Goal: Task Accomplishment & Management: Manage account settings

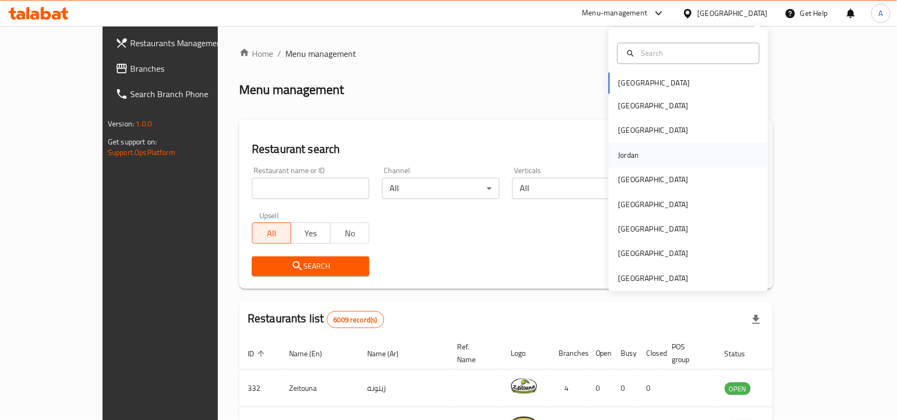
click at [621, 149] on div "Jordan" at bounding box center [629, 155] width 21 height 12
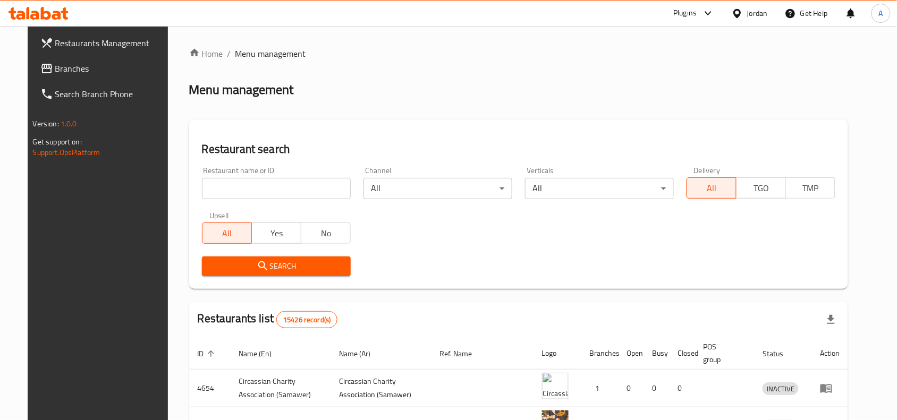
click at [261, 200] on div "Restaurant name or ID Restaurant name or ID" at bounding box center [277, 183] width 162 height 45
click at [264, 190] on input "search" at bounding box center [276, 188] width 149 height 21
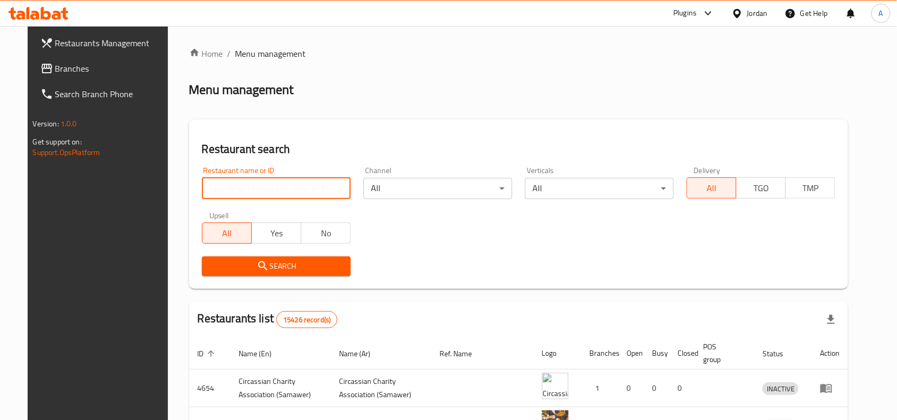
paste input "Bayt alkhawaja"
type input "Bayt alkhawaja"
click button "Search" at bounding box center [276, 267] width 149 height 20
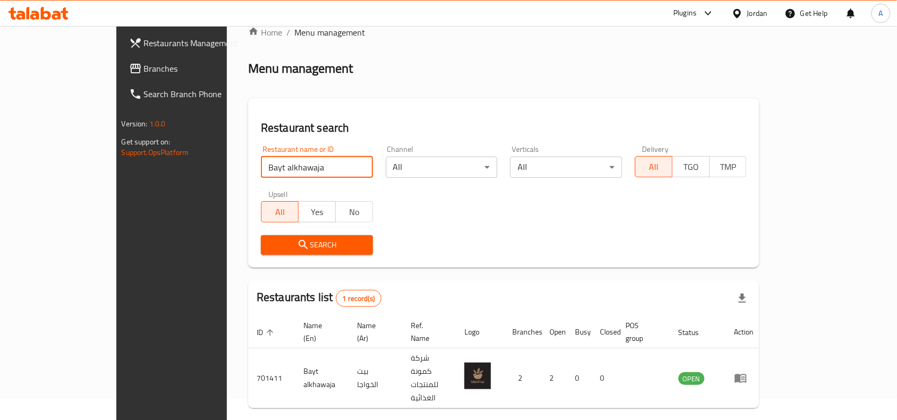
scroll to position [33, 0]
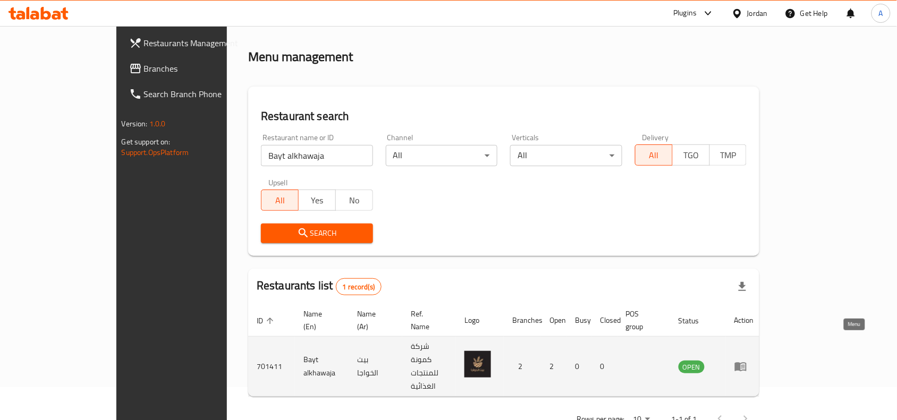
click at [747, 360] on icon "enhanced table" at bounding box center [741, 366] width 13 height 13
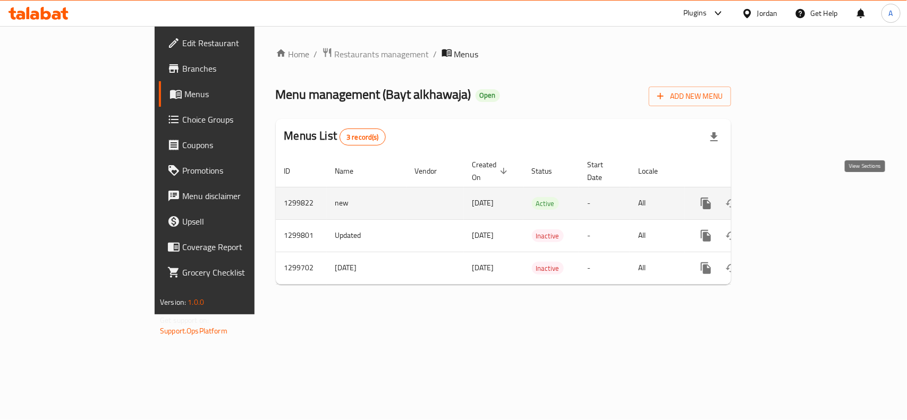
click at [789, 197] on icon "enhanced table" at bounding box center [783, 203] width 13 height 13
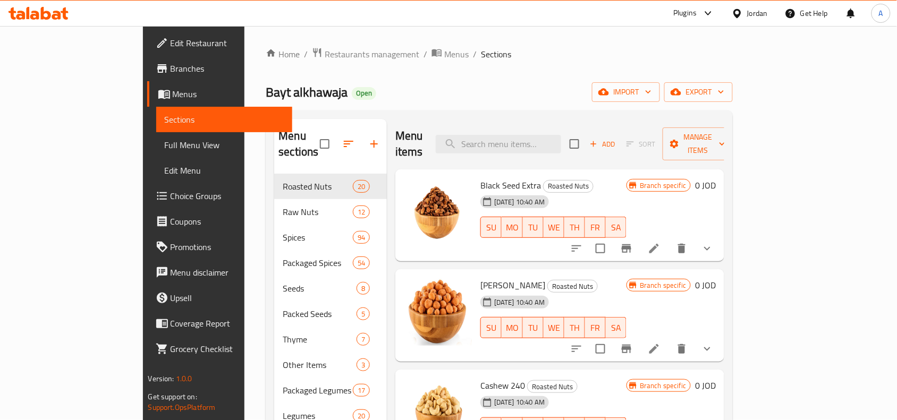
scroll to position [66, 0]
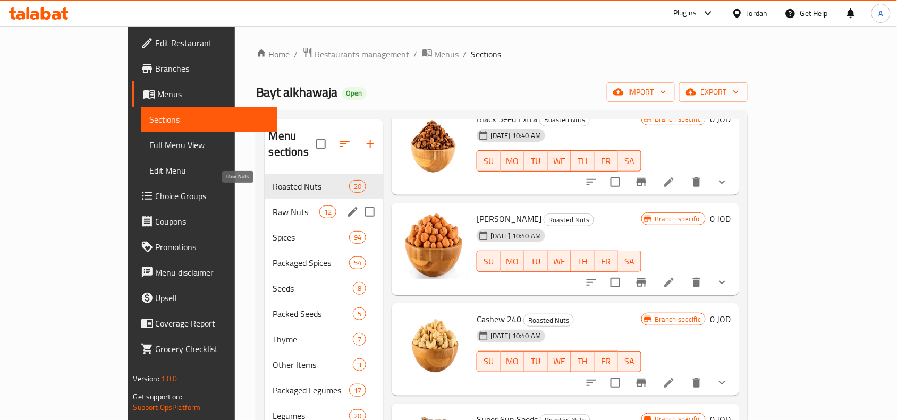
click at [276, 206] on span "Raw Nuts" at bounding box center [296, 212] width 46 height 13
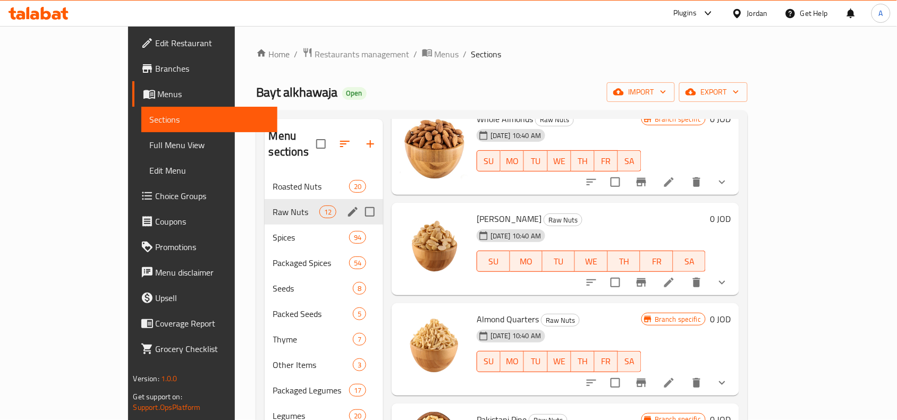
click at [287, 177] on div "Roasted Nuts 20" at bounding box center [324, 187] width 119 height 26
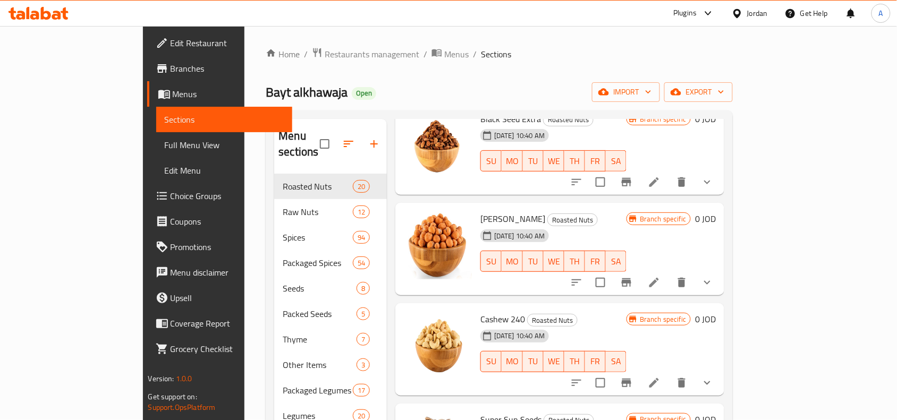
click at [720, 276] on button "show more" at bounding box center [708, 283] width 26 height 26
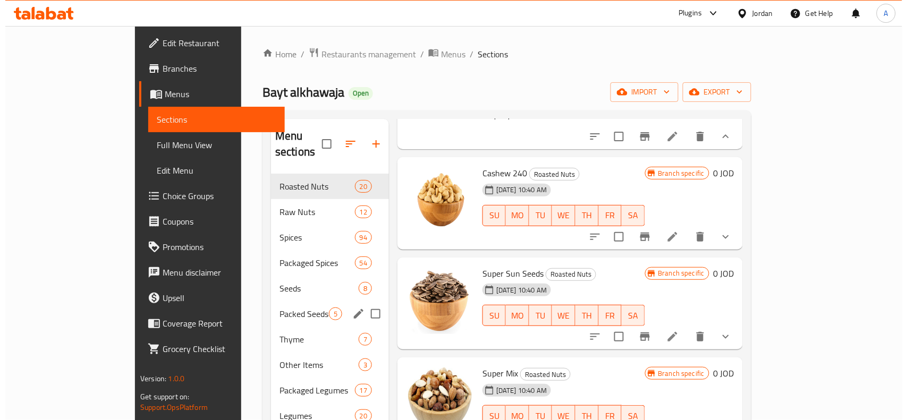
scroll to position [332, 0]
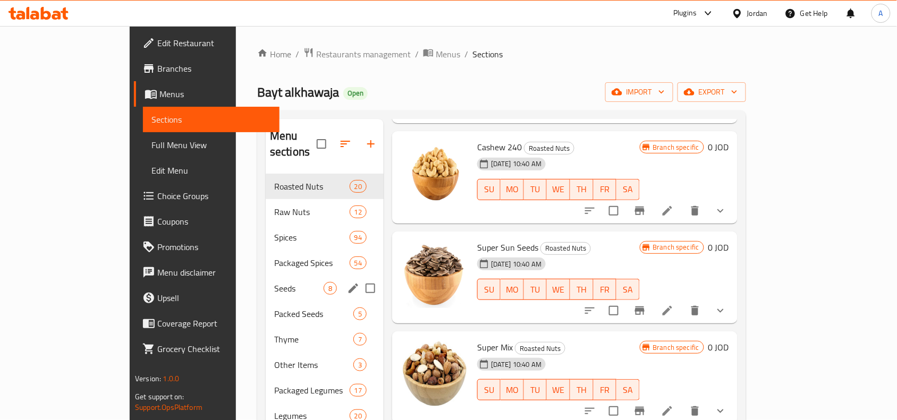
click at [324, 284] on span "8" at bounding box center [330, 289] width 12 height 10
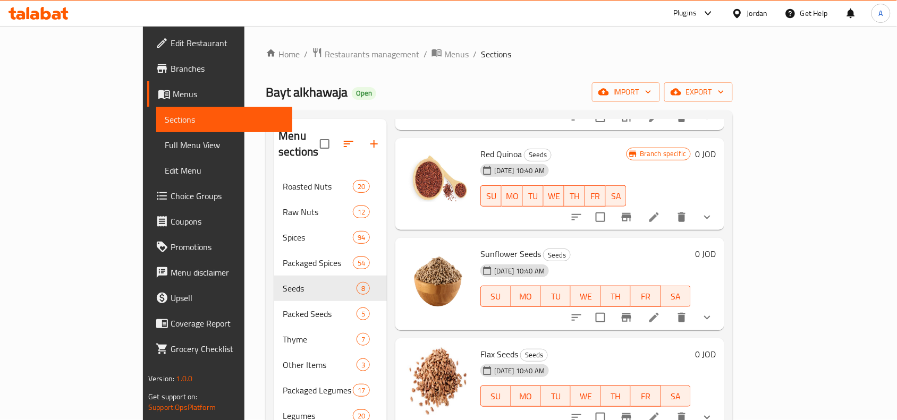
click at [714, 311] on icon "show more" at bounding box center [707, 317] width 13 height 13
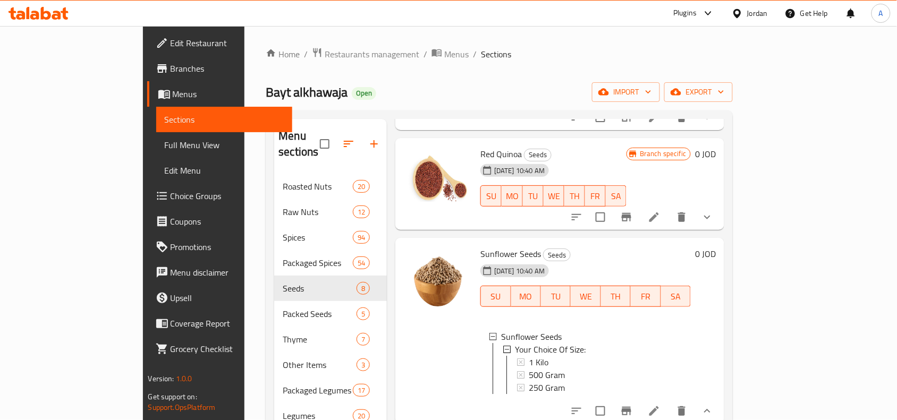
click at [171, 192] on span "Choice Groups" at bounding box center [228, 196] width 114 height 13
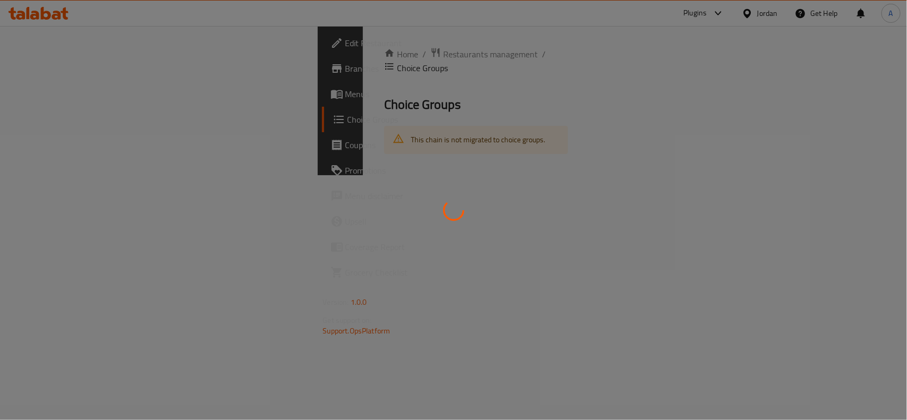
click at [263, 51] on div at bounding box center [453, 210] width 907 height 420
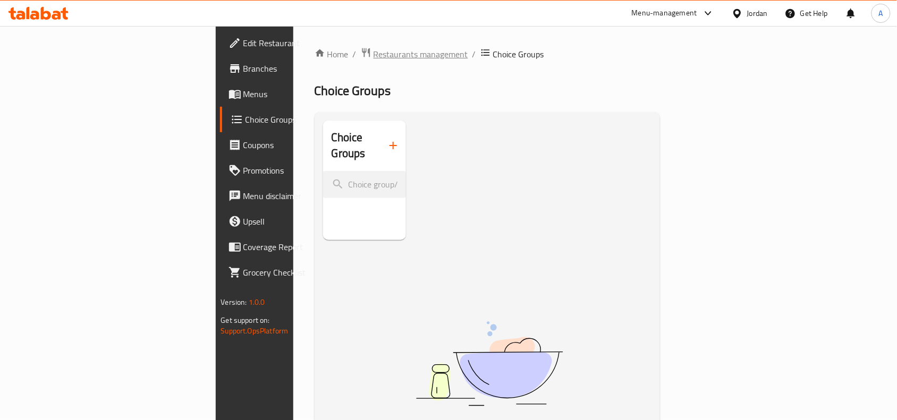
click at [374, 57] on span "Restaurants management" at bounding box center [421, 54] width 95 height 13
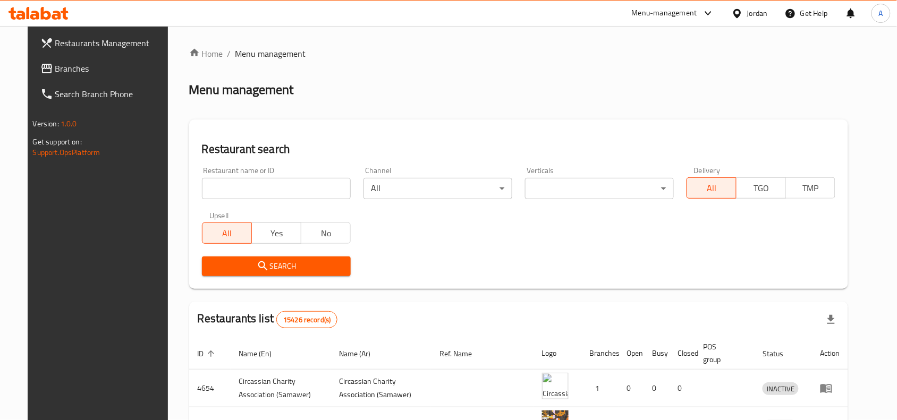
click at [678, 7] on div "Menu-management" at bounding box center [664, 13] width 65 height 13
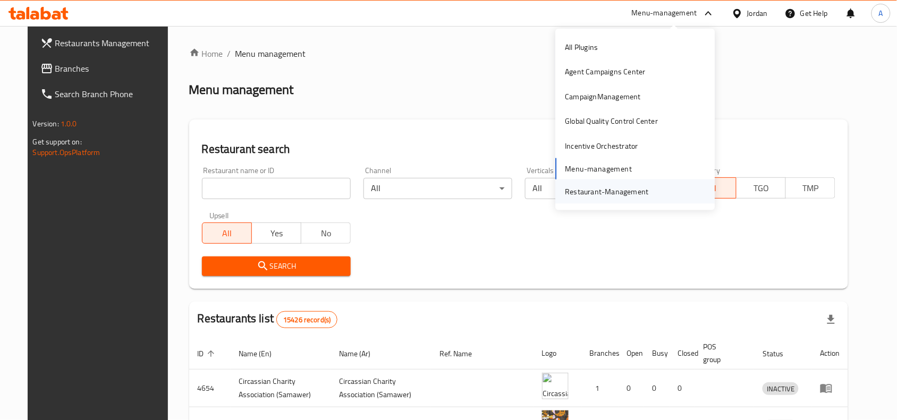
click at [589, 187] on div "Restaurant-Management" at bounding box center [607, 192] width 83 height 12
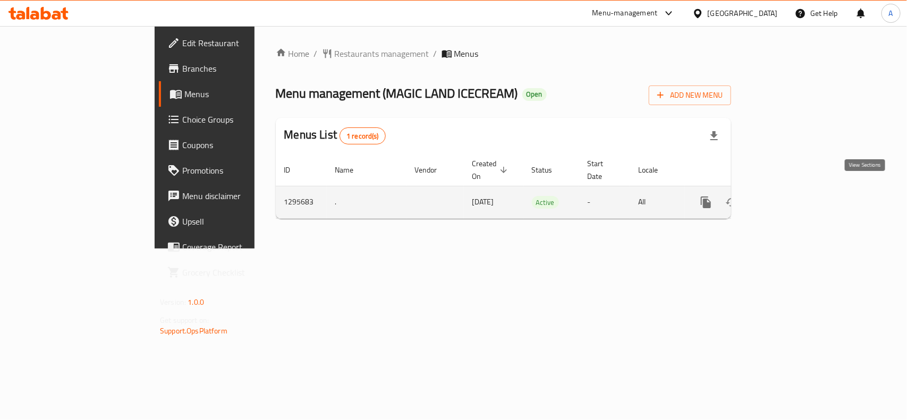
click at [789, 196] on icon "enhanced table" at bounding box center [783, 202] width 13 height 13
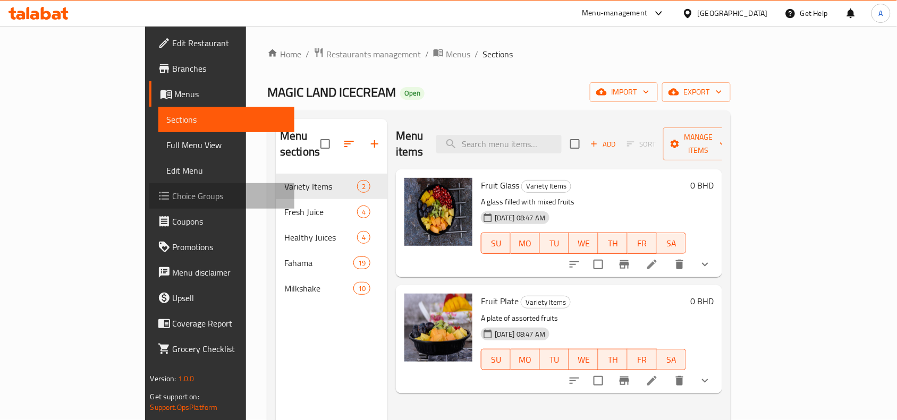
click at [173, 190] on span "Choice Groups" at bounding box center [230, 196] width 114 height 13
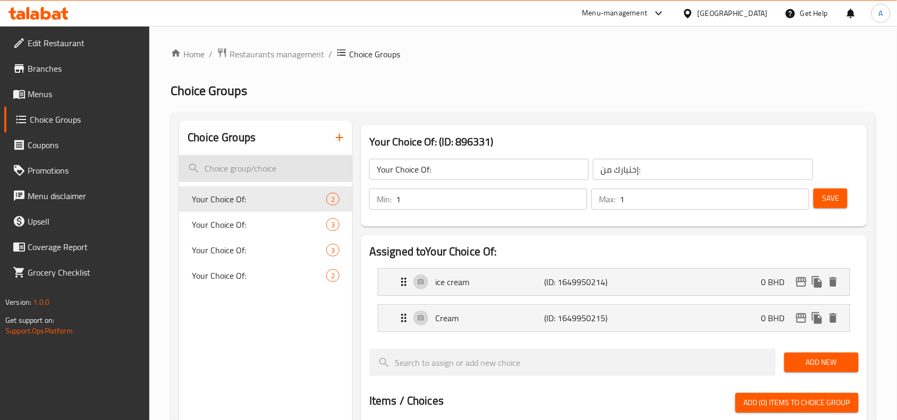
click at [265, 157] on input "search" at bounding box center [265, 168] width 173 height 27
paste input "767560"
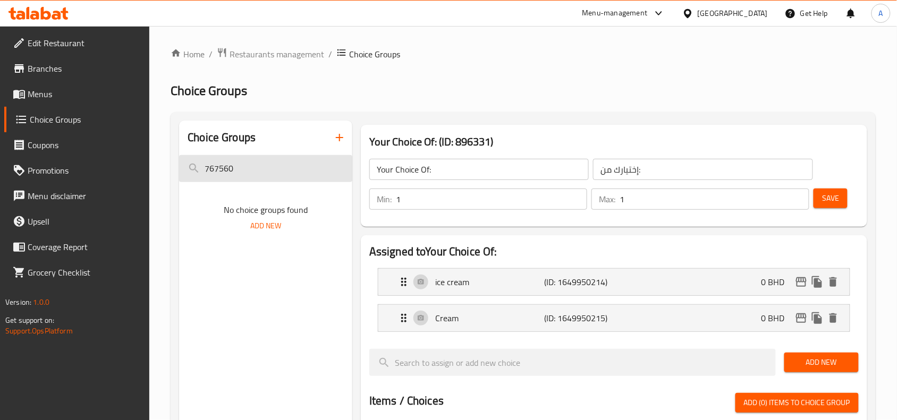
click at [224, 179] on input "767560" at bounding box center [265, 168] width 173 height 27
paste input "Your Choice Of::"
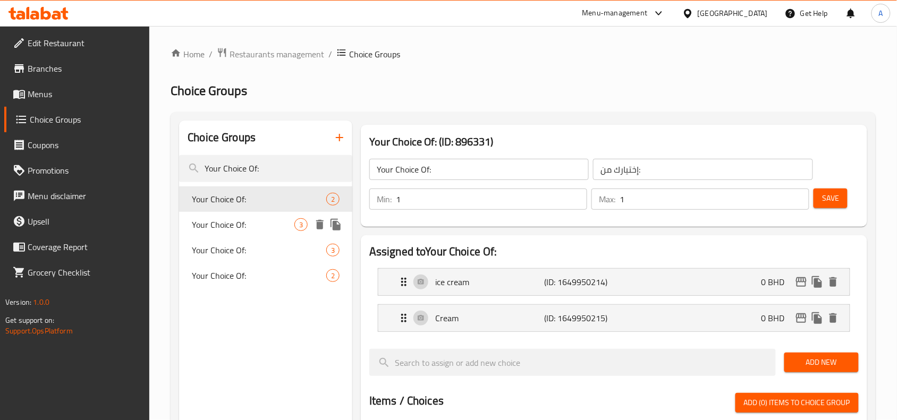
type input "Your Choice Of:"
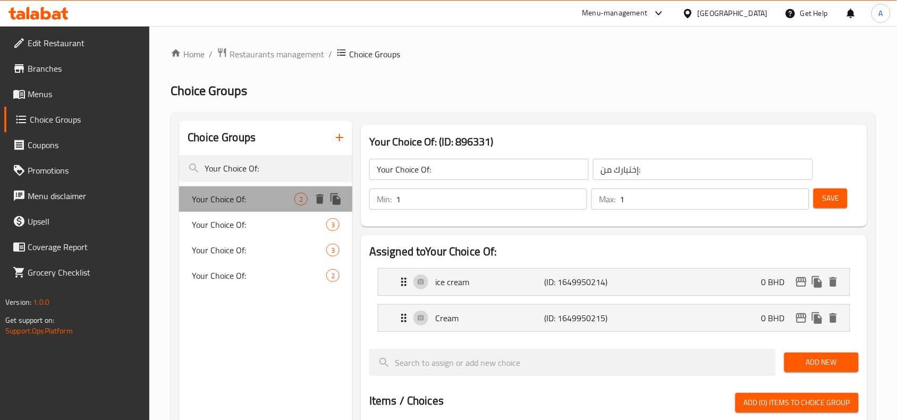
click at [270, 207] on div "Your Choice Of: 2" at bounding box center [265, 200] width 173 height 26
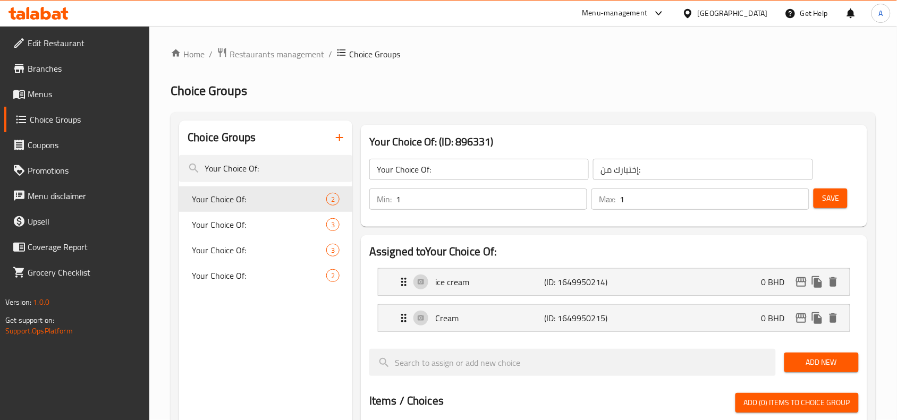
click at [256, 281] on span "Your Choice Of:" at bounding box center [259, 275] width 134 height 13
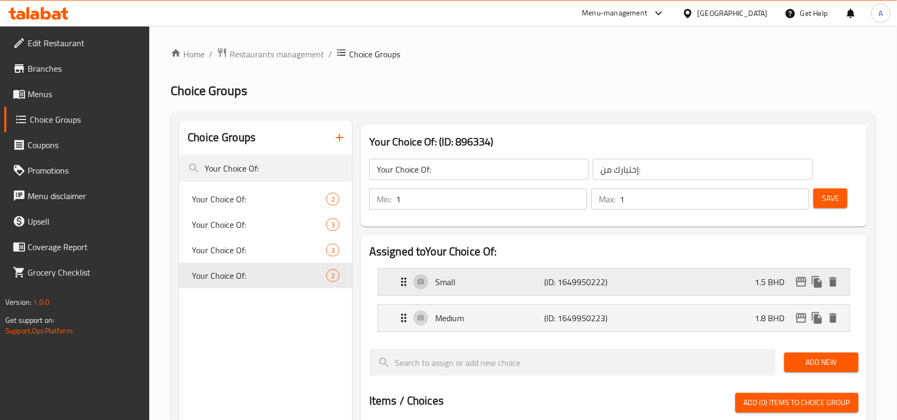
click at [500, 287] on p "Small" at bounding box center [489, 282] width 109 height 13
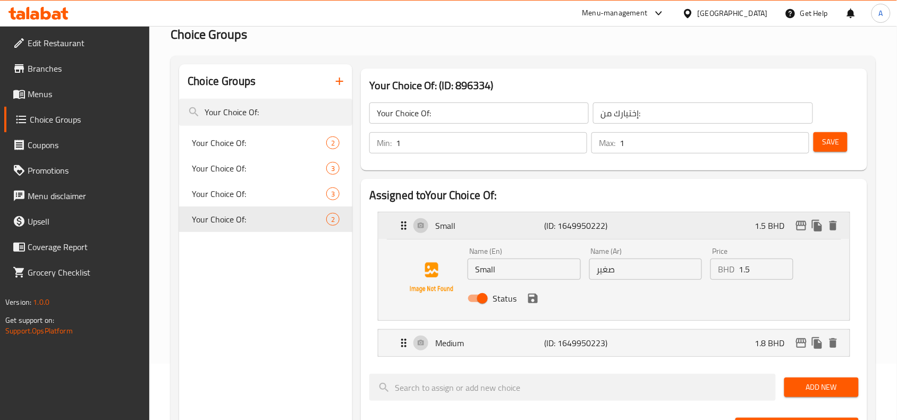
scroll to position [133, 0]
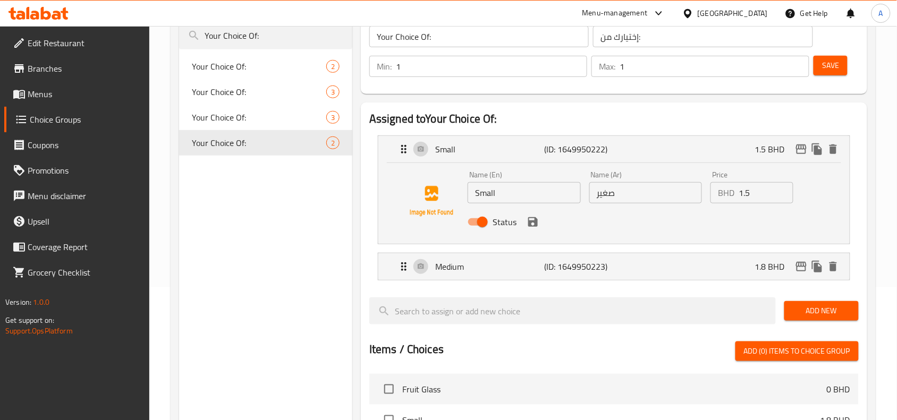
click at [500, 283] on li "Medium (ID: 1649950223) 1.8 BHD Name (En) Medium Name (En) Name (Ar) وسط Name (…" at bounding box center [614, 267] width 490 height 36
click at [501, 277] on div "Medium (ID: 1649950223) 1.8 BHD" at bounding box center [618, 267] width 440 height 27
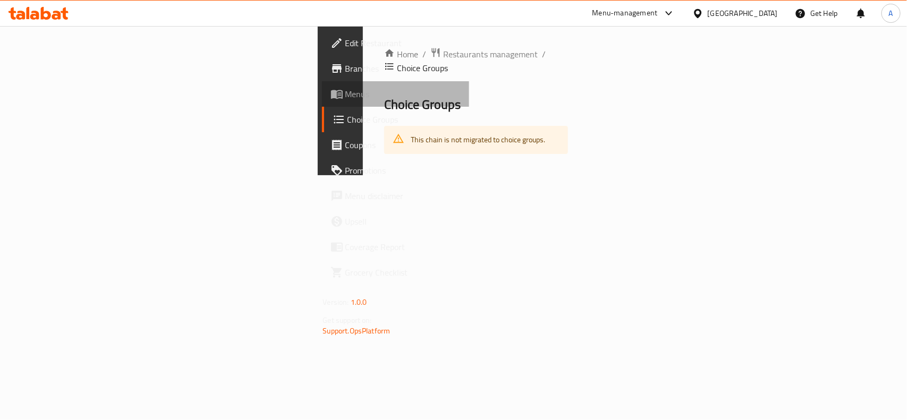
click at [345, 88] on span "Menus" at bounding box center [402, 94] width 115 height 13
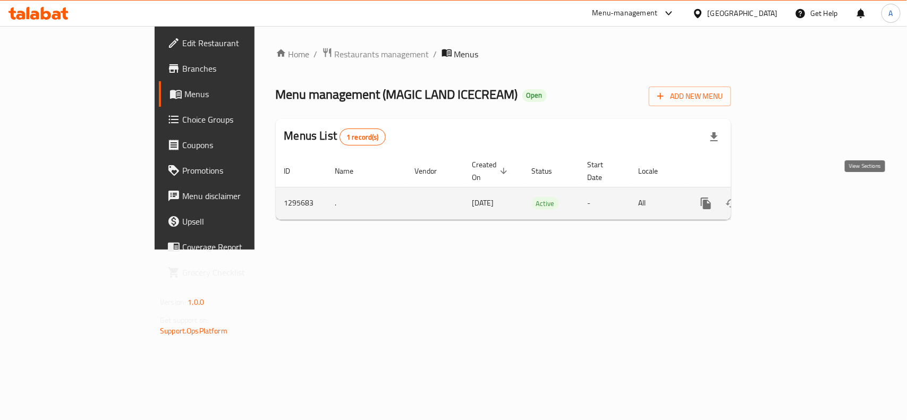
click at [789, 197] on icon "enhanced table" at bounding box center [783, 203] width 13 height 13
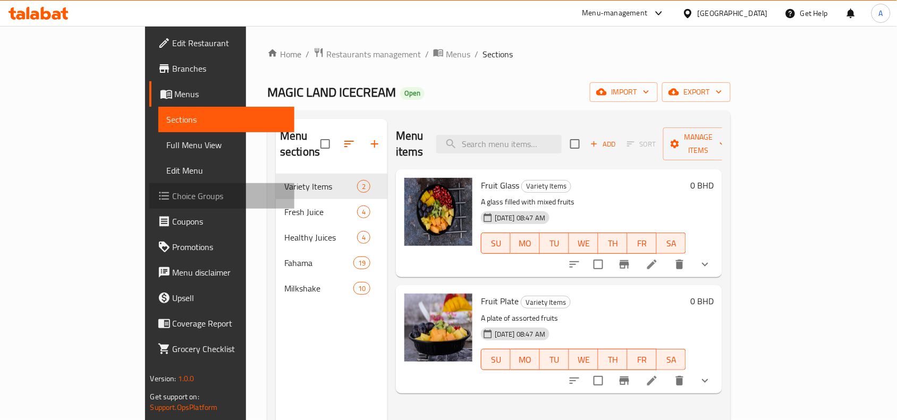
click at [173, 192] on span "Choice Groups" at bounding box center [230, 196] width 114 height 13
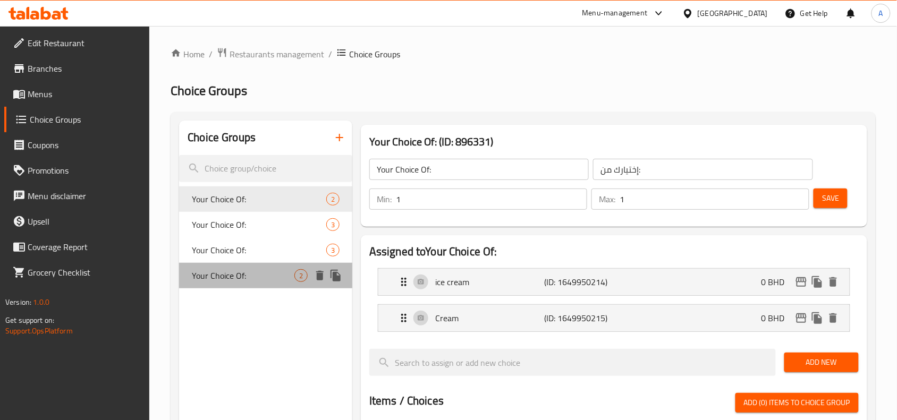
click at [251, 268] on div "Your Choice Of: 2" at bounding box center [265, 276] width 173 height 26
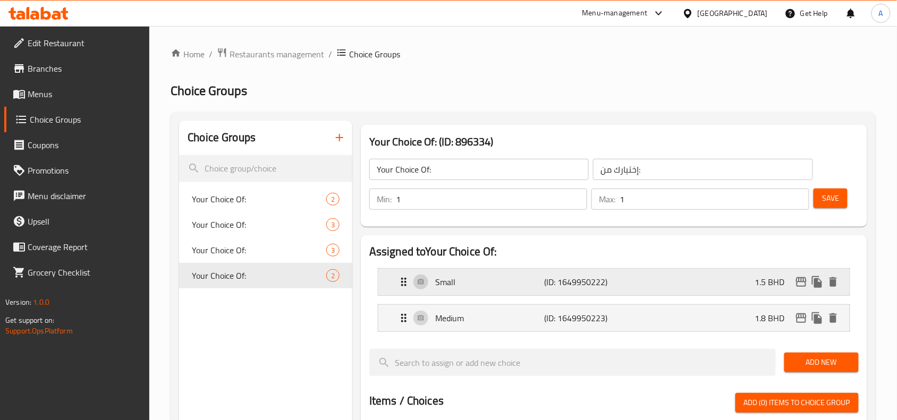
click at [460, 273] on div "Small (ID: 1649950222) 1.5 BHD" at bounding box center [618, 282] width 440 height 27
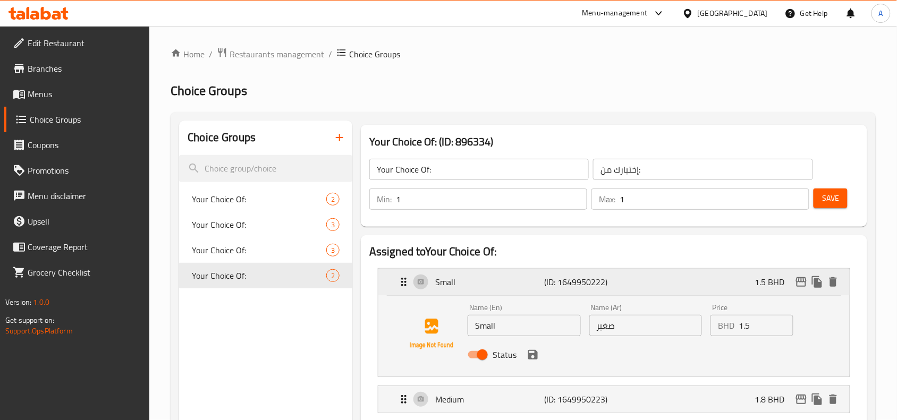
click at [463, 277] on p "Small" at bounding box center [489, 282] width 109 height 13
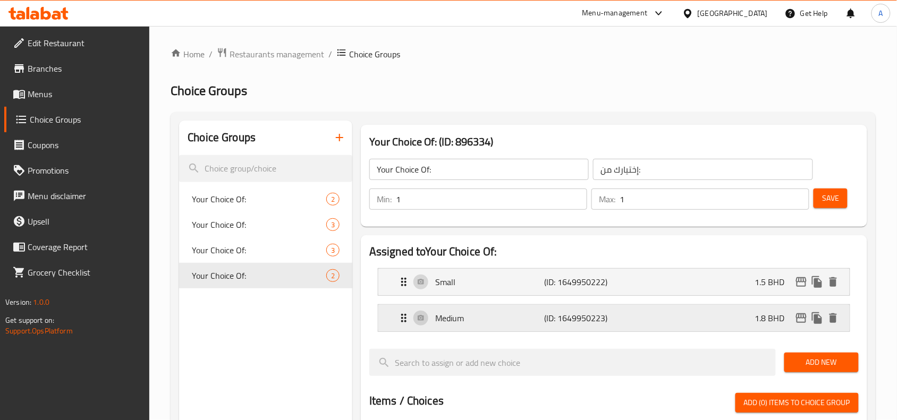
click at [458, 318] on p "Medium" at bounding box center [489, 318] width 109 height 13
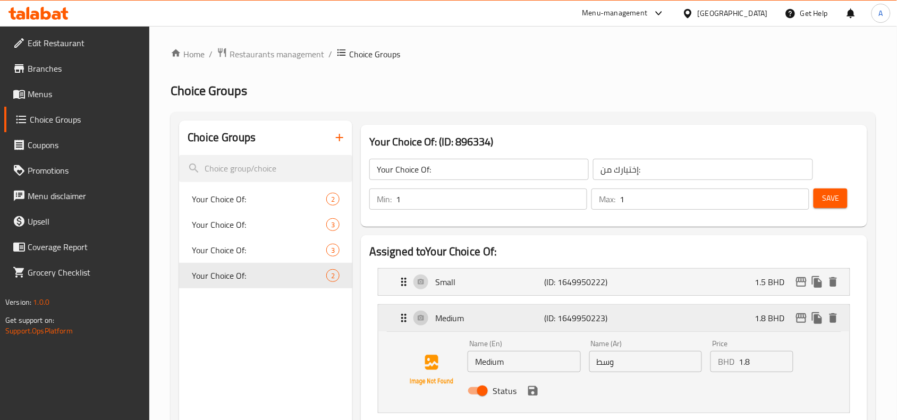
click at [458, 318] on p "Medium" at bounding box center [489, 318] width 109 height 13
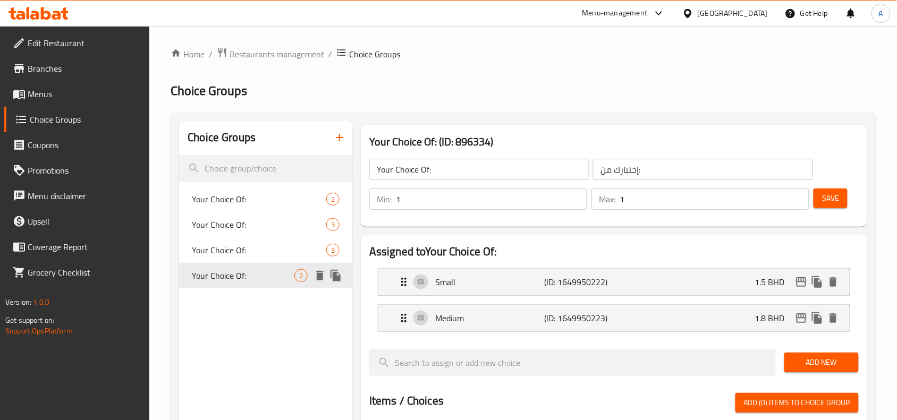
click at [264, 256] on span "Your Choice Of:" at bounding box center [259, 250] width 134 height 13
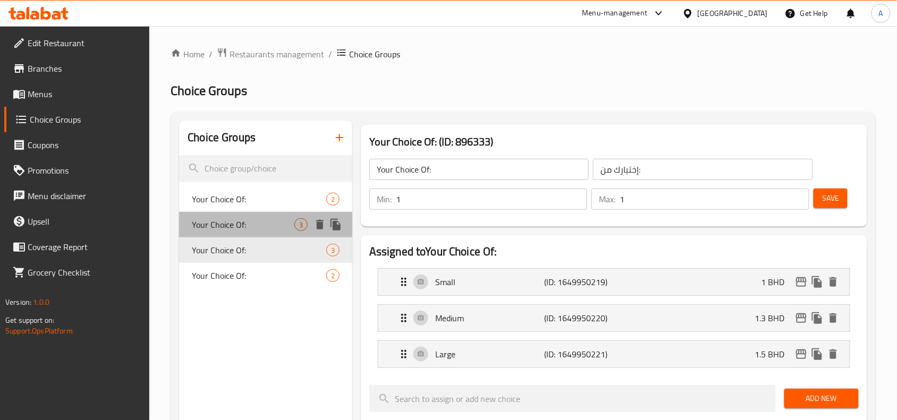
click at [266, 226] on span "Your Choice Of:" at bounding box center [243, 224] width 103 height 13
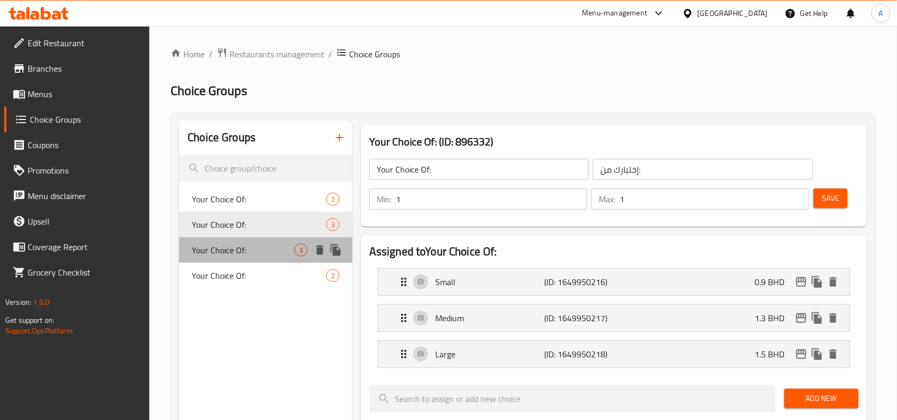
click at [256, 249] on span "Your Choice Of:" at bounding box center [243, 250] width 103 height 13
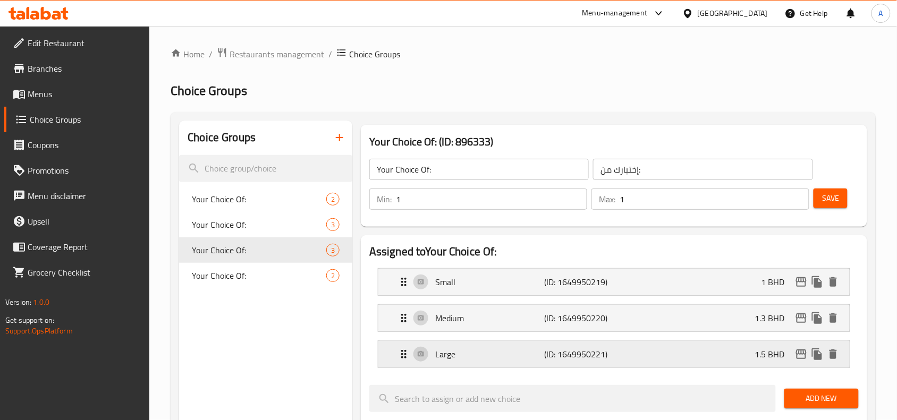
click at [448, 357] on p "Large" at bounding box center [489, 354] width 109 height 13
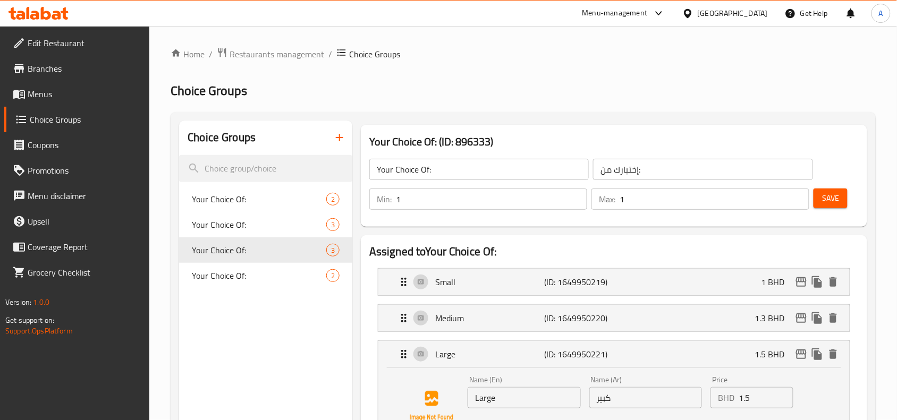
scroll to position [66, 0]
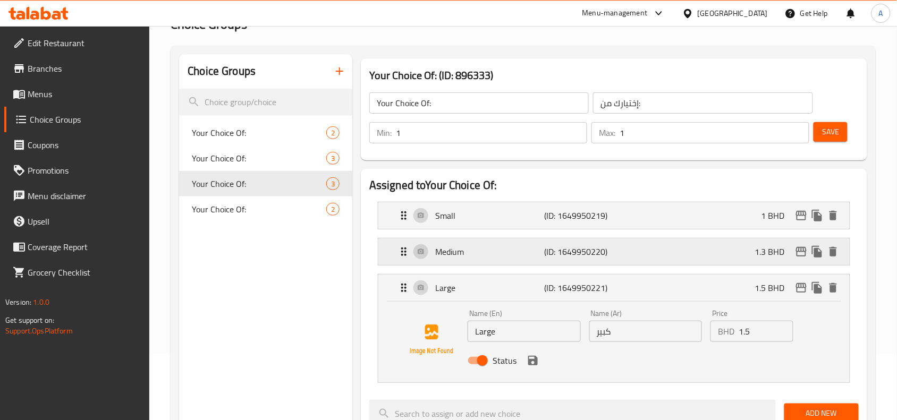
click at [477, 255] on p "Medium" at bounding box center [489, 252] width 109 height 13
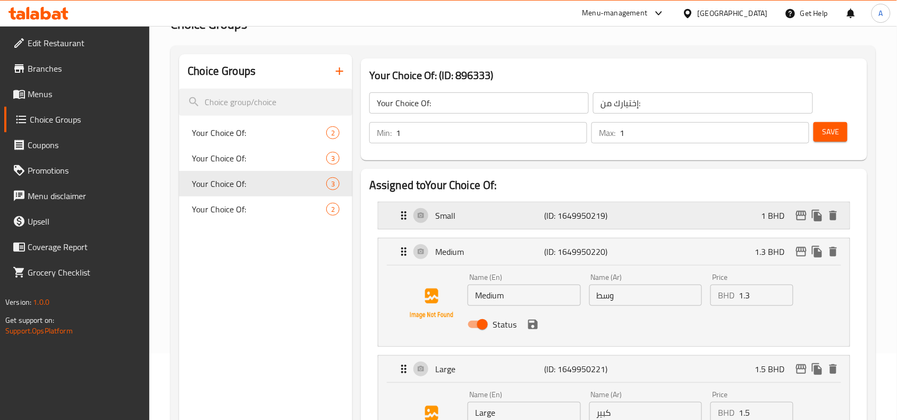
click at [472, 213] on p "Small" at bounding box center [489, 215] width 109 height 13
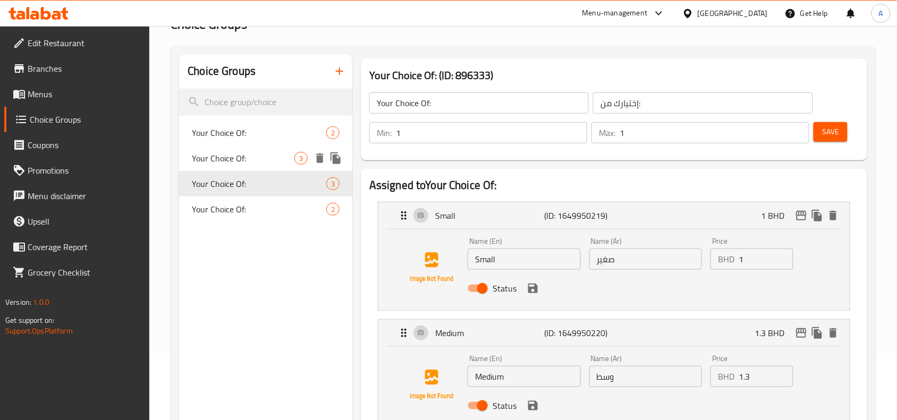
click at [303, 163] on div "3" at bounding box center [300, 158] width 13 height 13
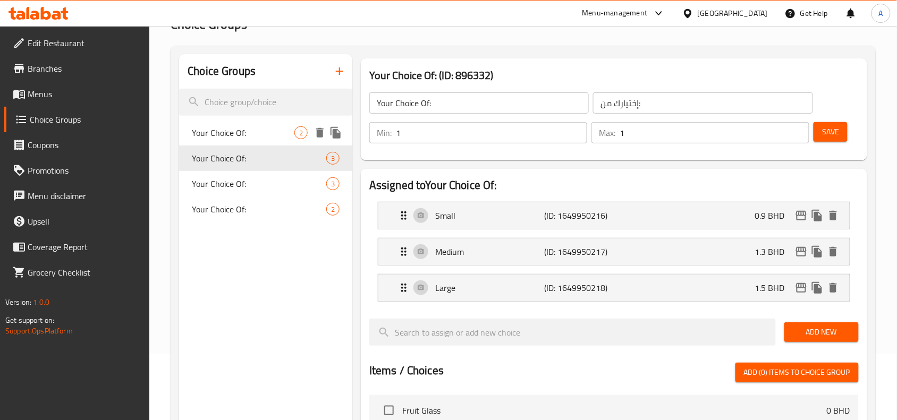
click at [227, 138] on span "Your Choice Of:" at bounding box center [243, 133] width 103 height 13
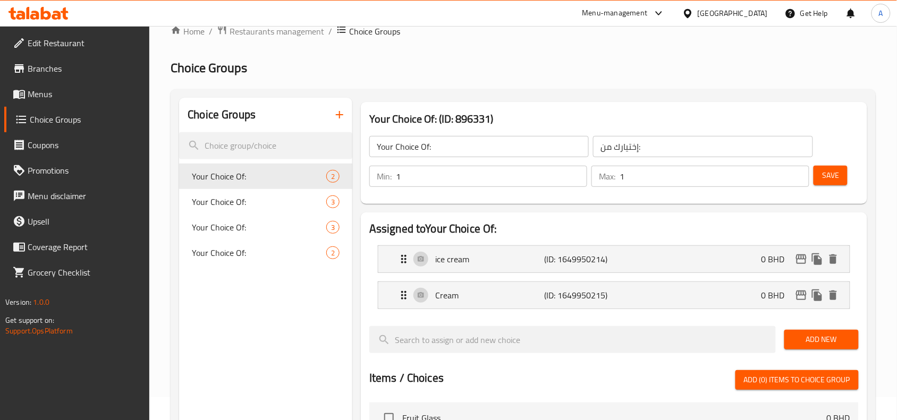
scroll to position [0, 0]
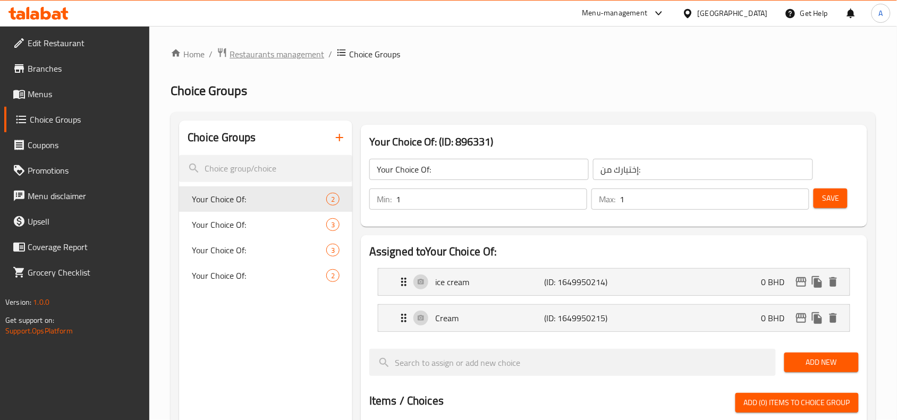
click at [264, 54] on span "Restaurants management" at bounding box center [277, 54] width 95 height 13
